Goal: Transaction & Acquisition: Purchase product/service

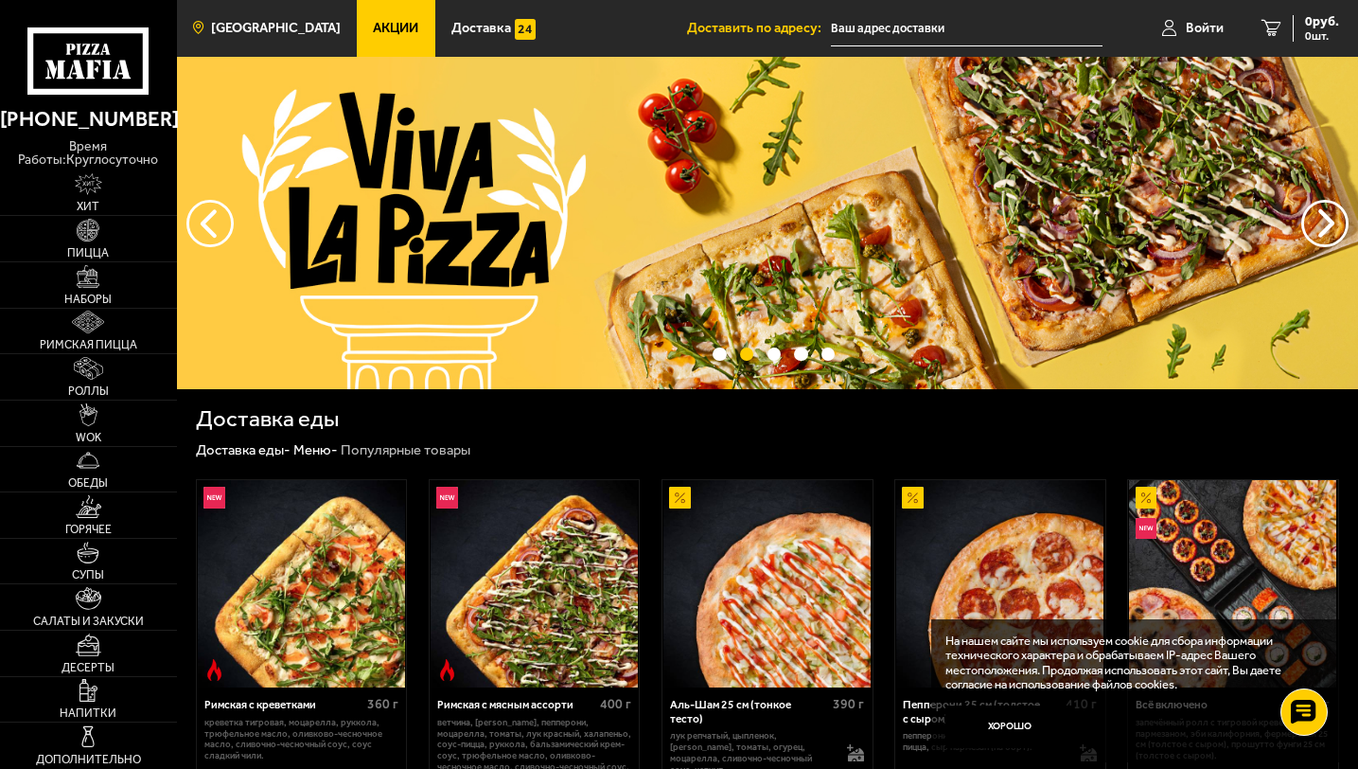
click at [226, 32] on span "[GEOGRAPHIC_DATA]" at bounding box center [276, 28] width 130 height 13
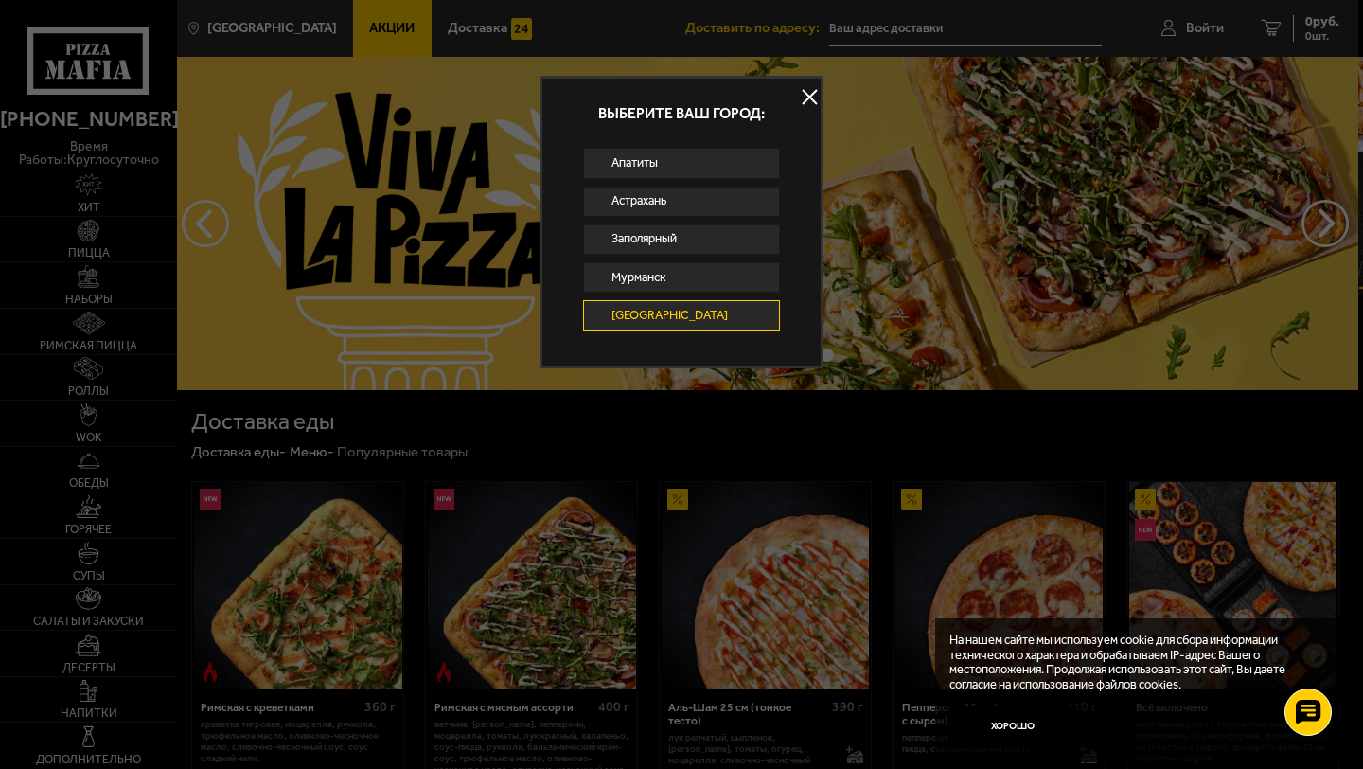
click at [674, 322] on link "[GEOGRAPHIC_DATA]" at bounding box center [681, 315] width 197 height 30
